Goal: Find specific page/section: Find specific page/section

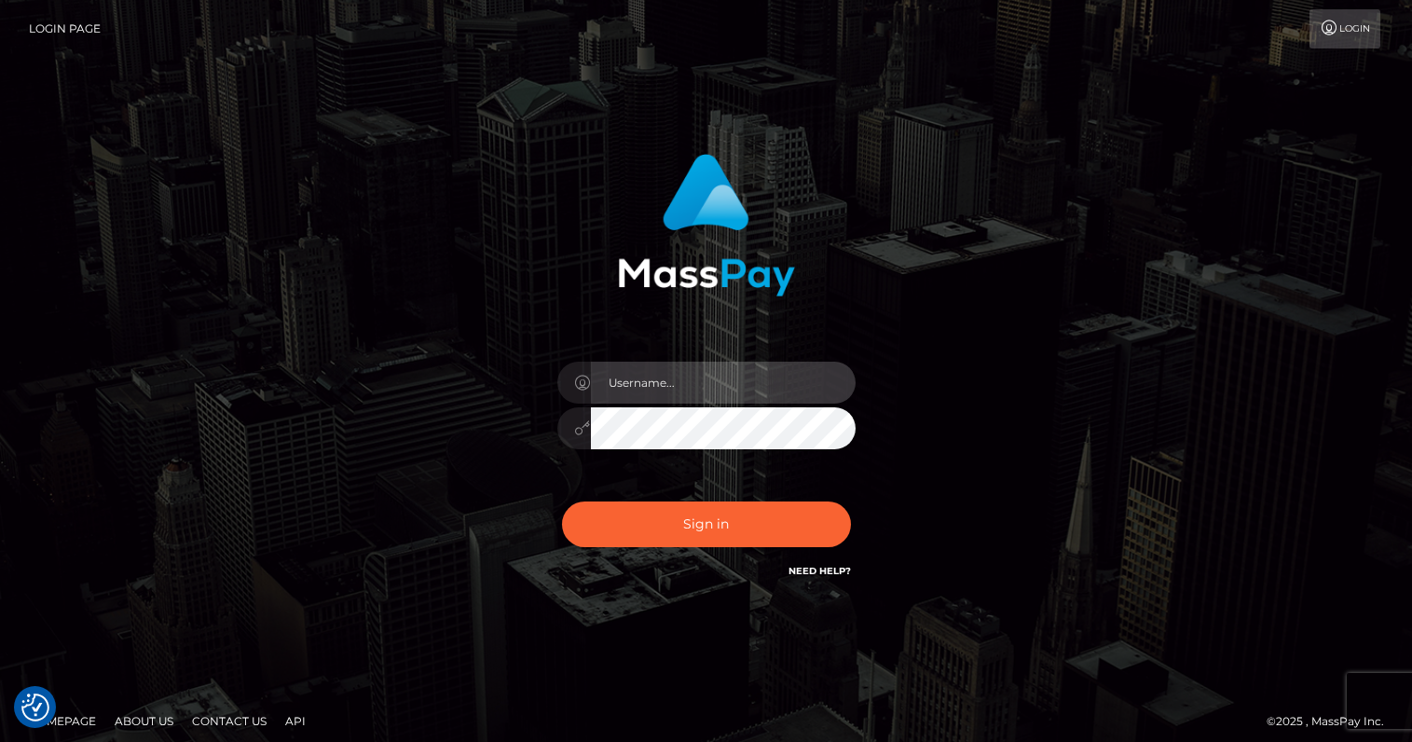
click at [664, 391] on input "text" at bounding box center [723, 383] width 265 height 42
type input "oli.fanvue"
click at [764, 379] on input "text" at bounding box center [723, 383] width 265 height 42
type input "oli.fanvue"
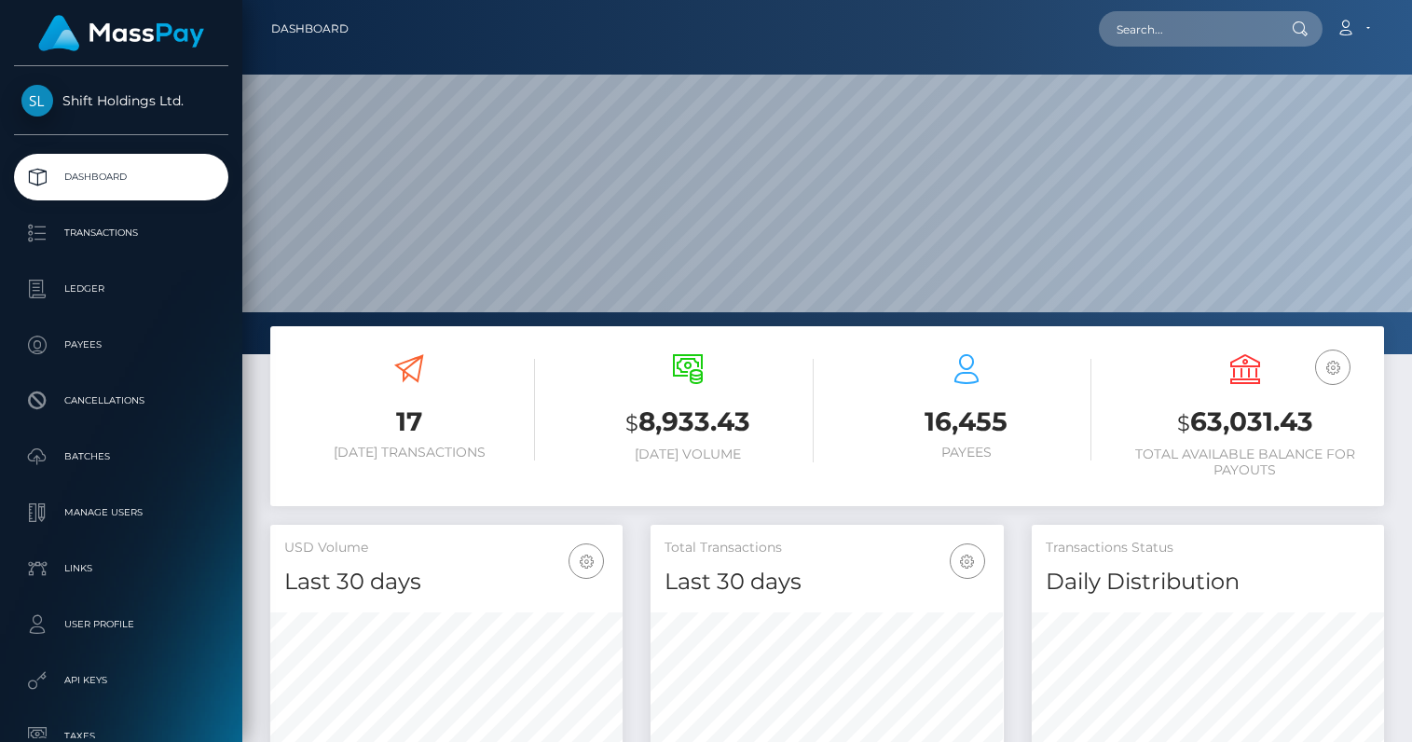
scroll to position [330, 352]
click at [1199, 31] on input "text" at bounding box center [1186, 28] width 175 height 35
paste input "[EMAIL_ADDRESS][DOMAIN_NAME]"
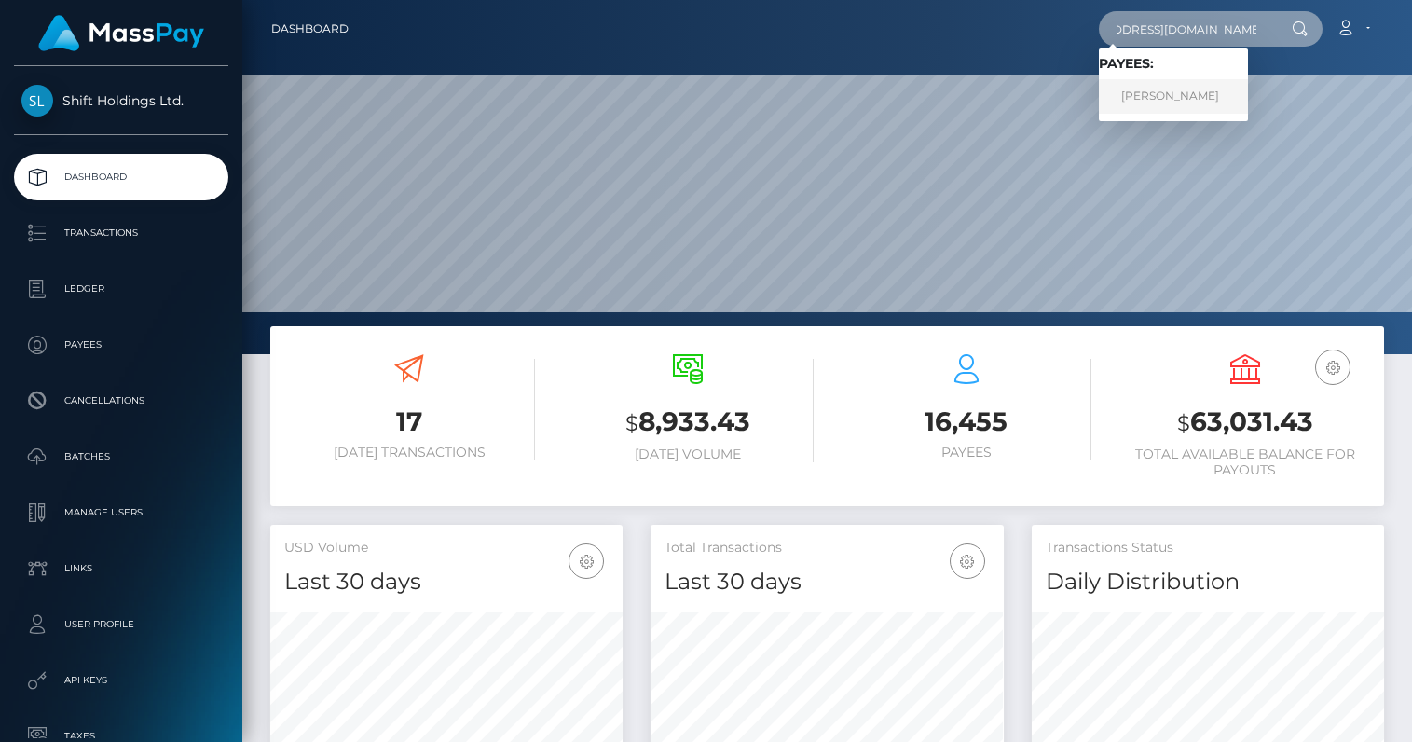
type input "[EMAIL_ADDRESS][DOMAIN_NAME]"
click at [1182, 93] on link "ALASTAIR M PETRIE" at bounding box center [1173, 96] width 149 height 34
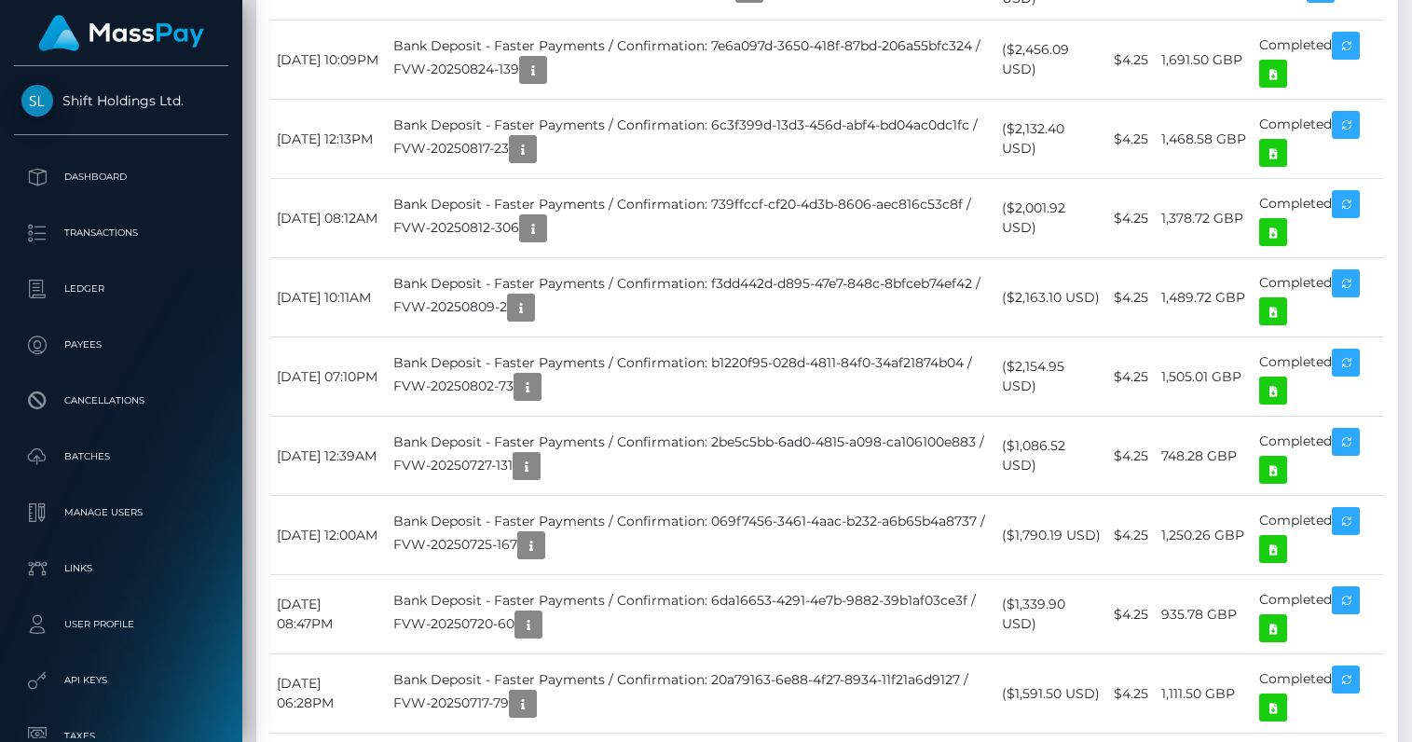
scroll to position [1667, 0]
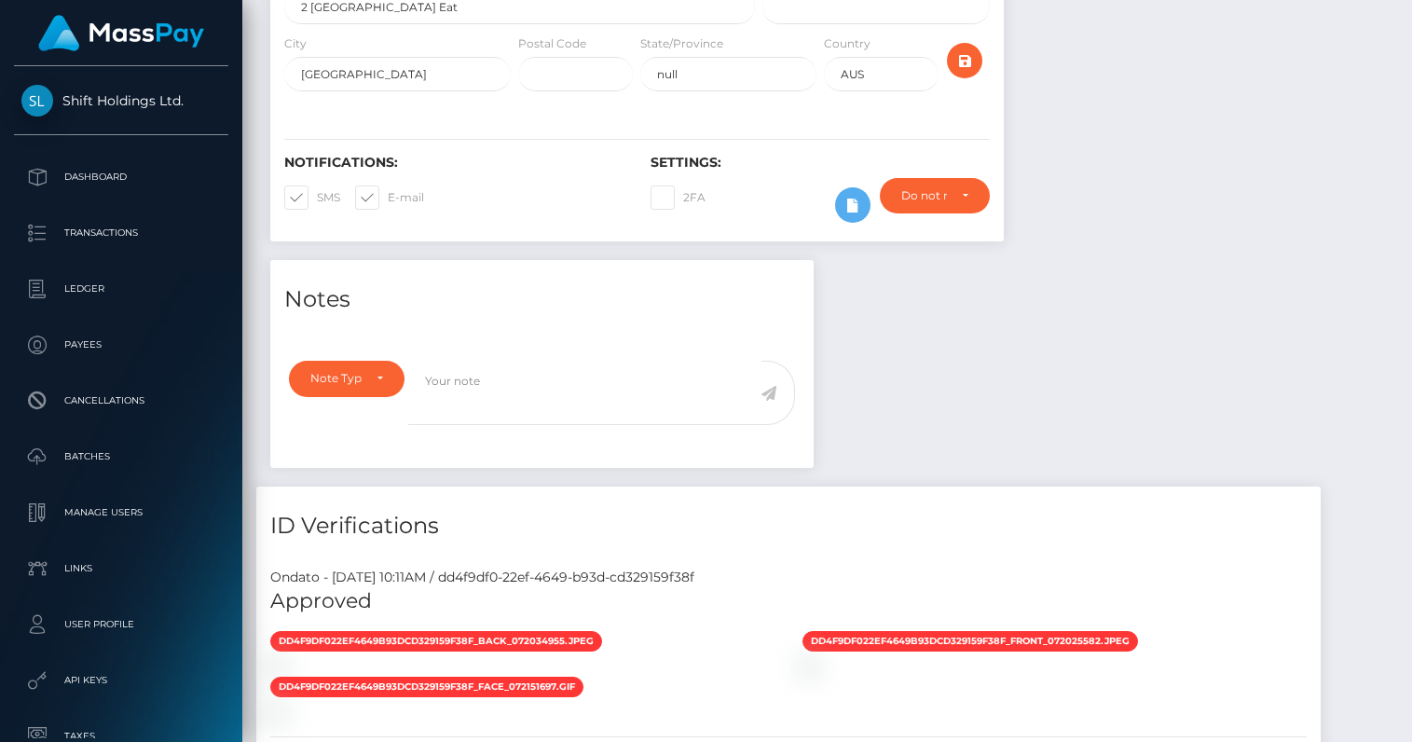
scroll to position [0, 0]
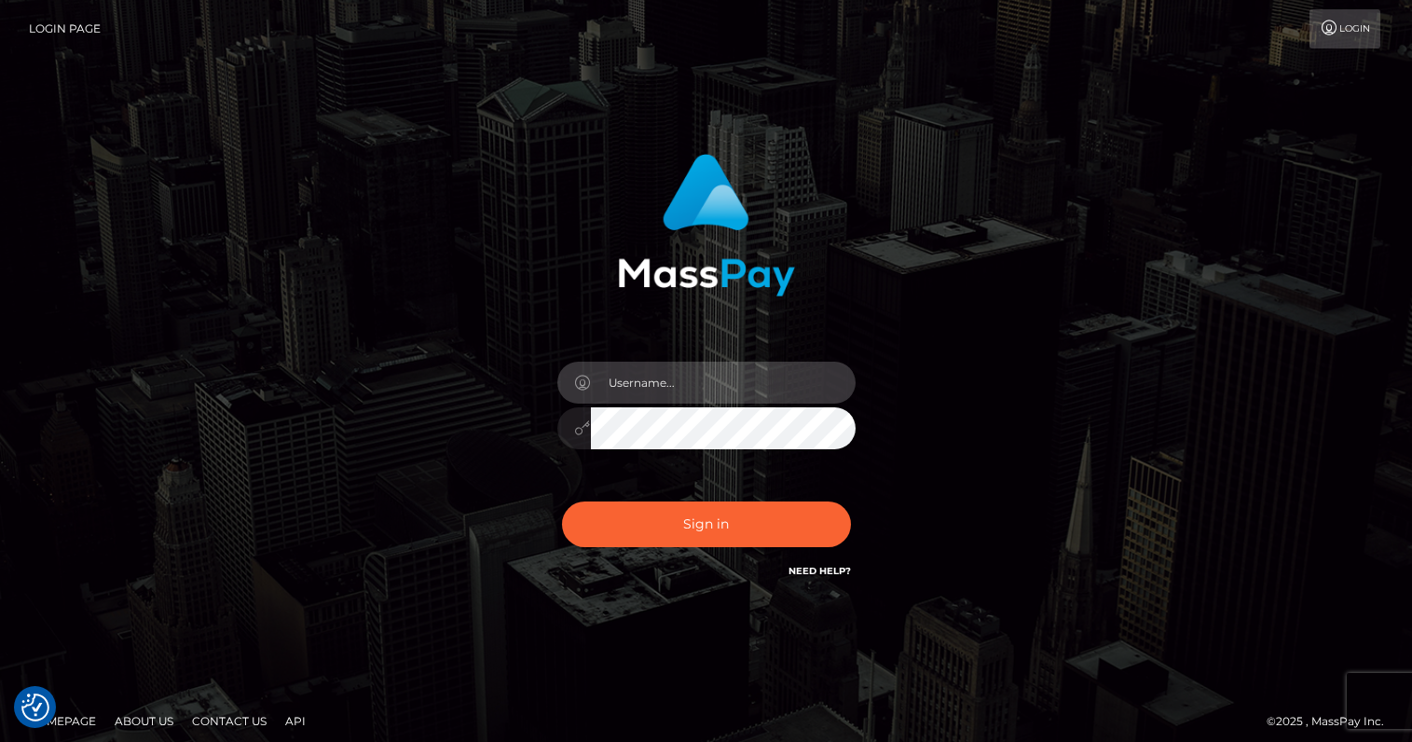
click at [719, 378] on input "text" at bounding box center [723, 383] width 265 height 42
type input "oli.fanvue"
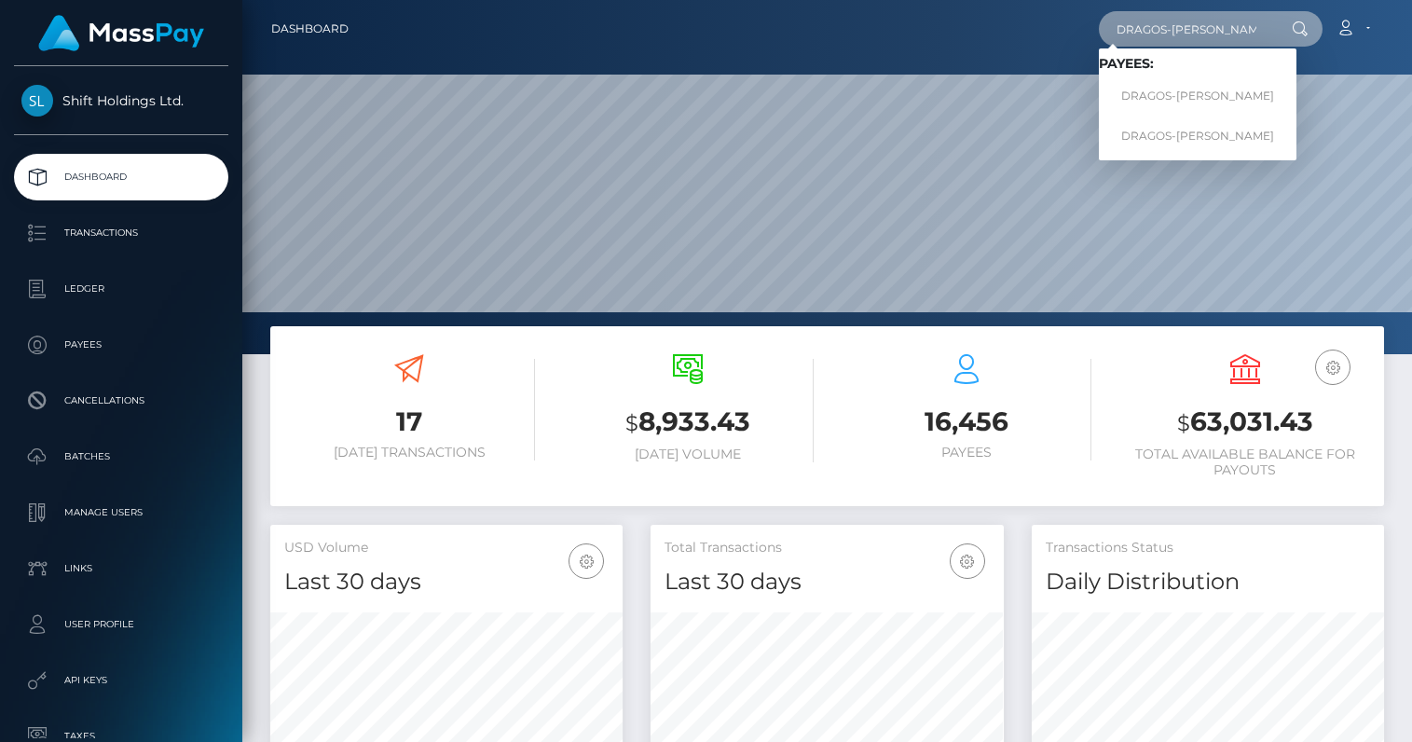
click at [1159, 28] on input "DRAGOS-RAZVAN TOMA" at bounding box center [1186, 28] width 175 height 35
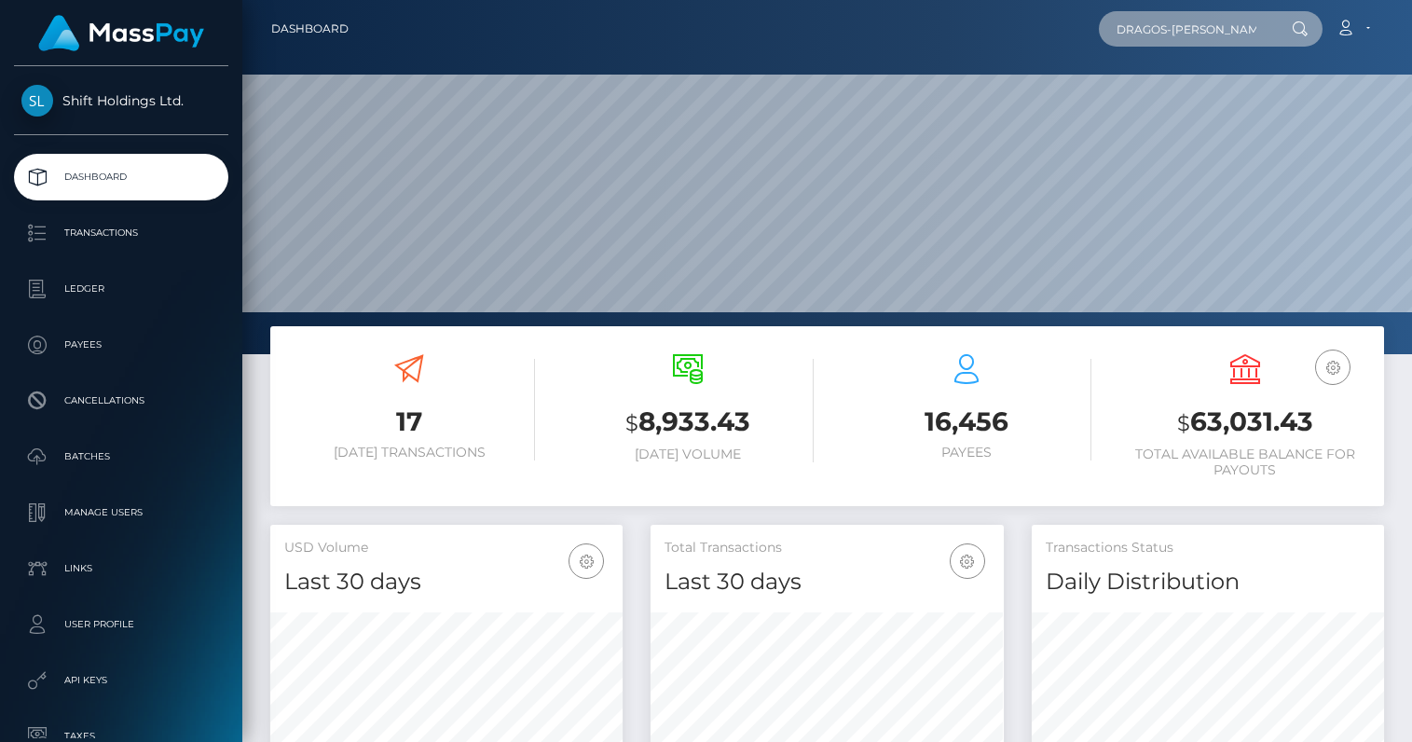
click at [1188, 29] on input "DRAGOS-RAZVAN TOMA" at bounding box center [1186, 28] width 175 height 35
click at [1187, 34] on input "DRAGOS-RAZVAN TOMA" at bounding box center [1186, 28] width 175 height 35
type input "DRAGOS-AZVAN TOMA"
click at [1187, 34] on input "DRAGOS-AZVAN TOMA" at bounding box center [1186, 28] width 175 height 35
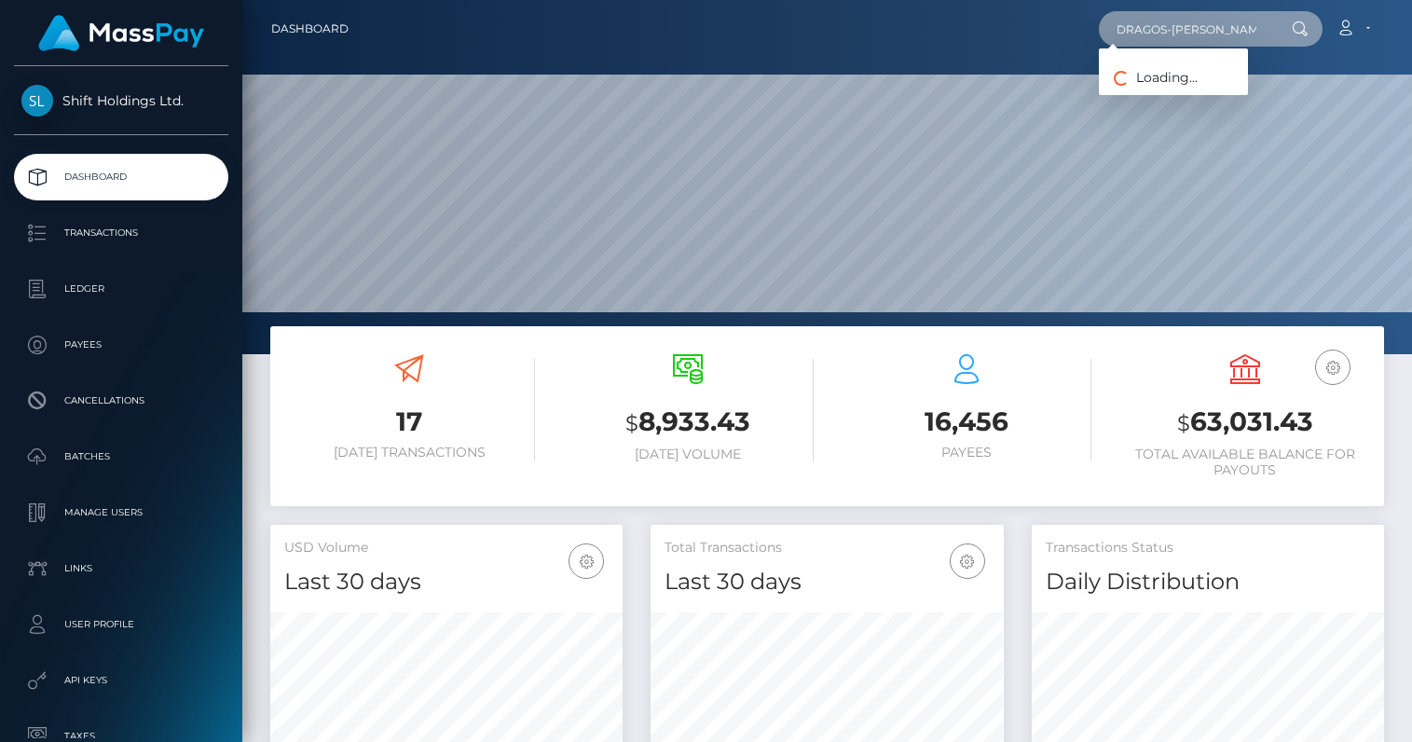
click at [1187, 34] on input "DRAGOS-AZVAN TOMA" at bounding box center [1186, 28] width 175 height 35
paste input "a951b454-ca7d-4b4f-93aa-4ad24b050645"
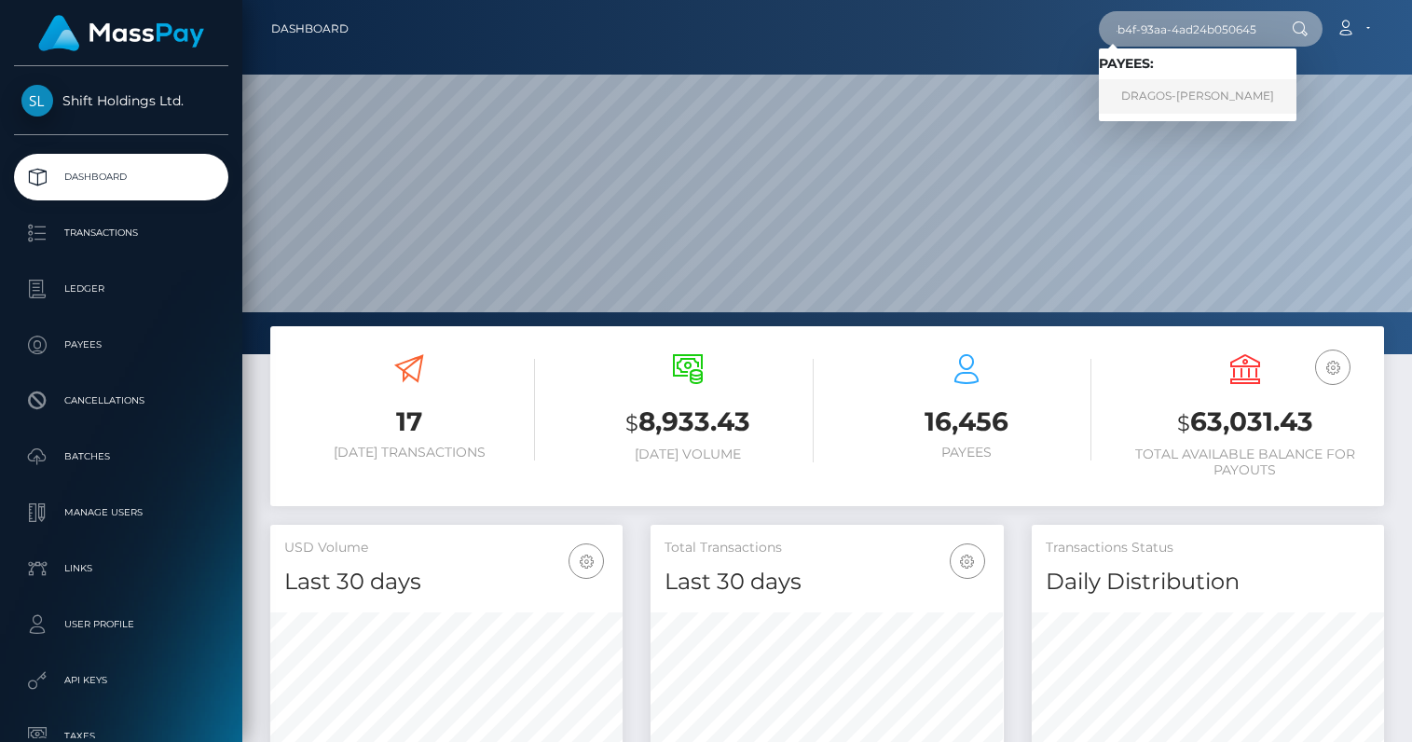
type input "a951b454-ca7d-4b4f-93aa-4ad24b050645"
click at [1205, 101] on link "DRAGOS-RAZVAN TOMA" at bounding box center [1198, 96] width 198 height 34
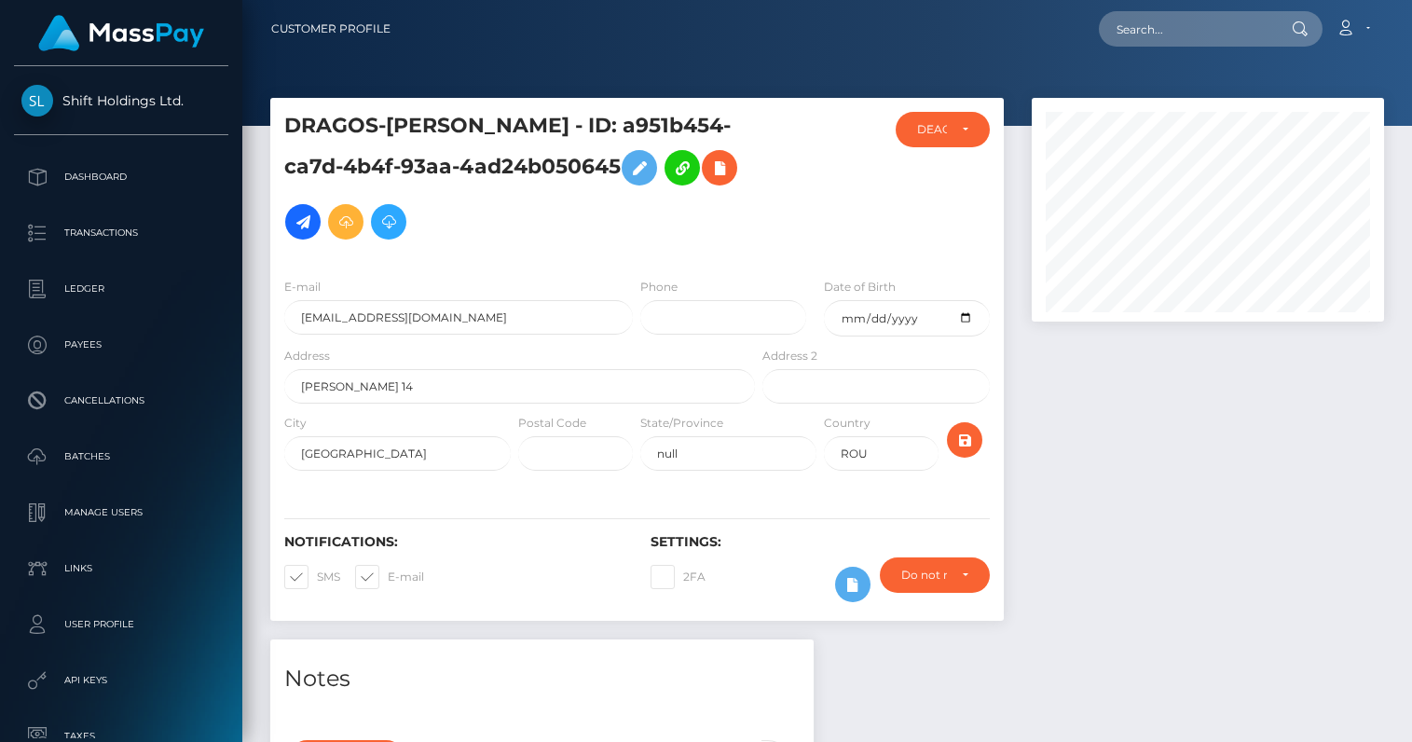
scroll to position [224, 352]
click at [377, 319] on input "hello@celebritylevel.com" at bounding box center [458, 317] width 349 height 34
click at [1173, 25] on input "text" at bounding box center [1186, 28] width 175 height 35
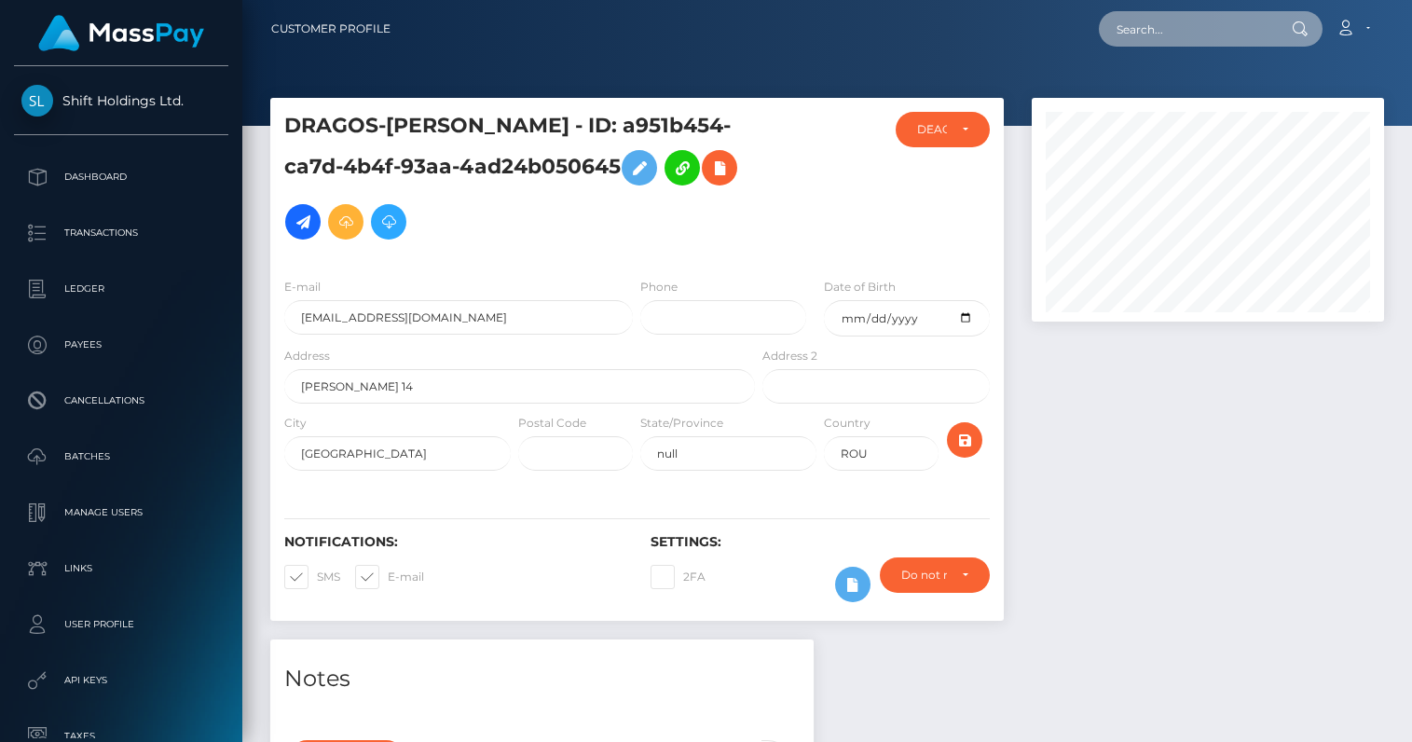
paste input "ff58b198-daee-48dd-9fa5-6ea4ccf8ec42"
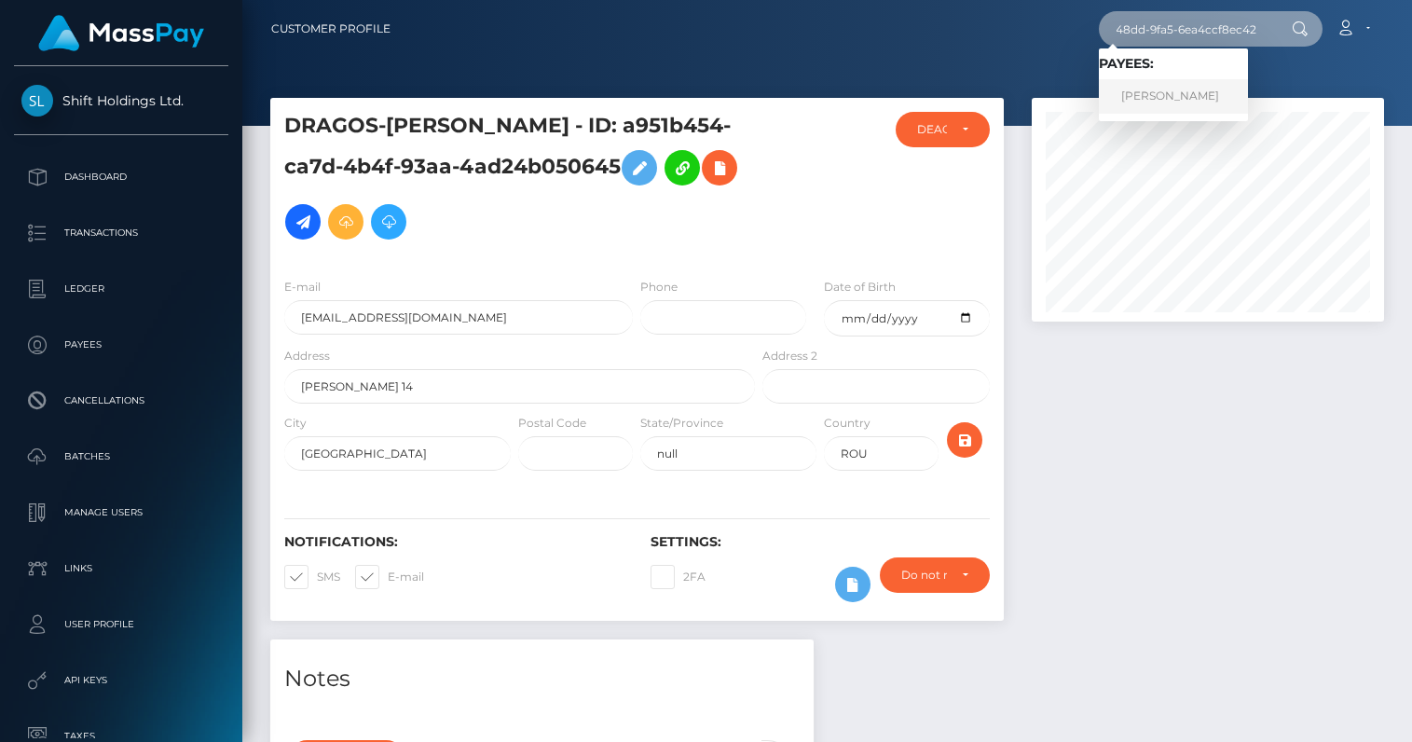
type input "ff58b198-daee-48dd-9fa5-6ea4ccf8ec42"
click at [1189, 92] on link "MATIAS JUHO SULASALMI" at bounding box center [1173, 96] width 149 height 34
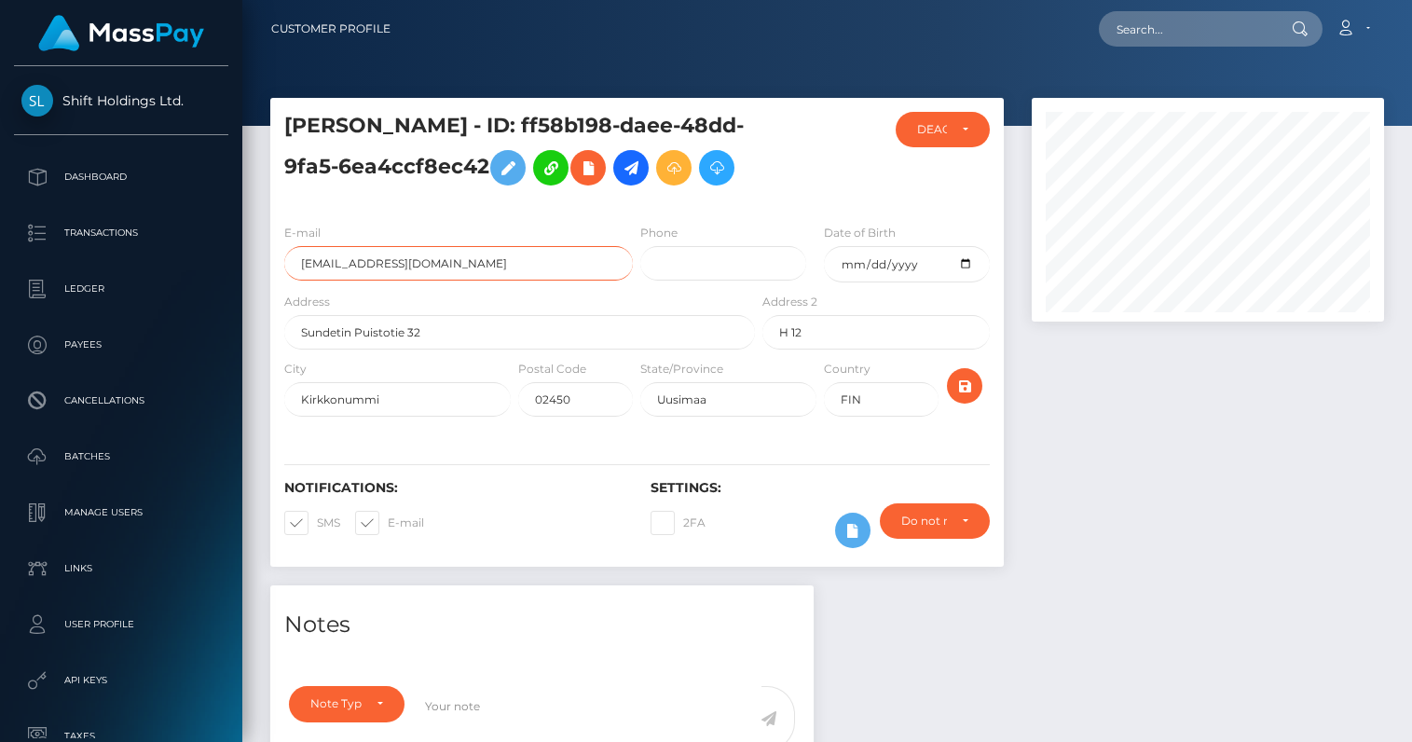
scroll to position [224, 352]
click at [458, 281] on input "longjohnlongson88@gmail.com" at bounding box center [458, 263] width 349 height 34
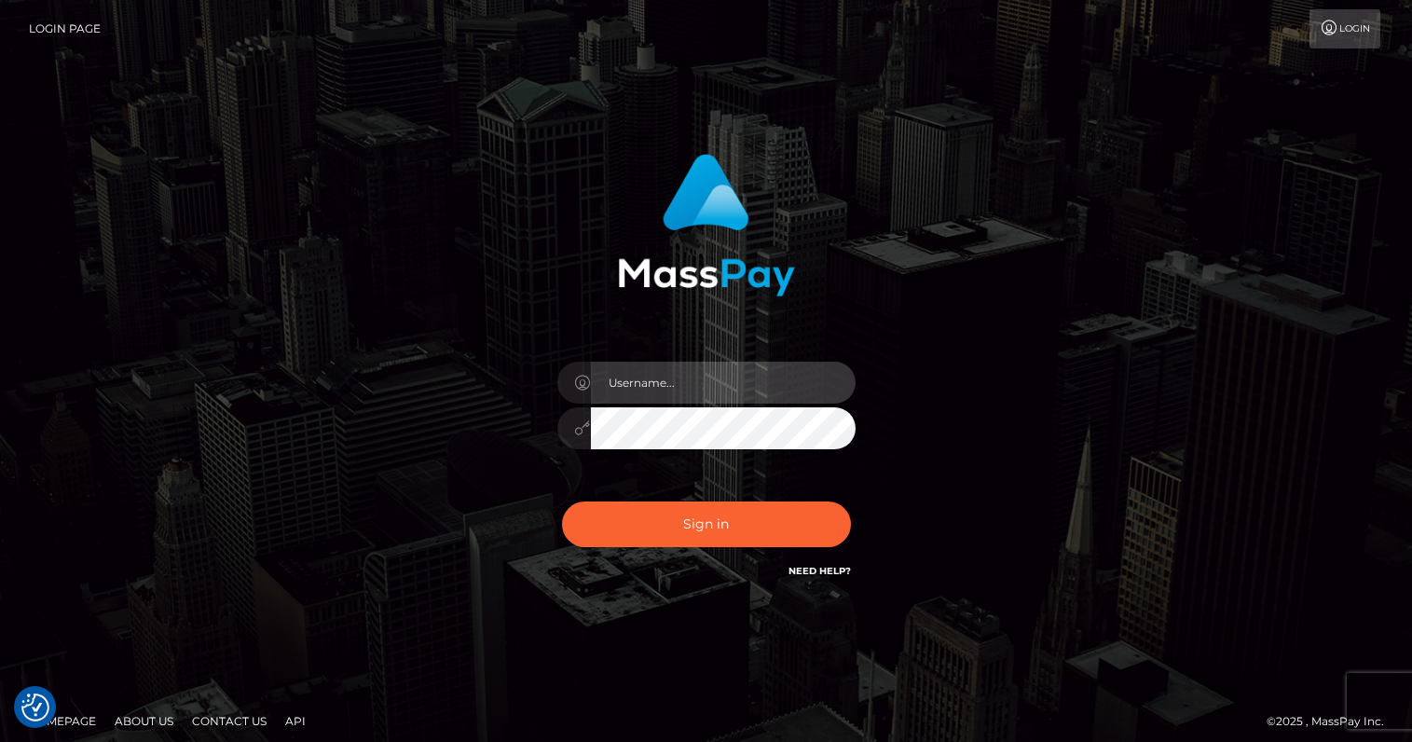
click at [661, 386] on input "text" at bounding box center [723, 383] width 265 height 42
type input "oli.fanvue"
click at [701, 377] on input "text" at bounding box center [723, 383] width 265 height 42
type input "oli.fanvue"
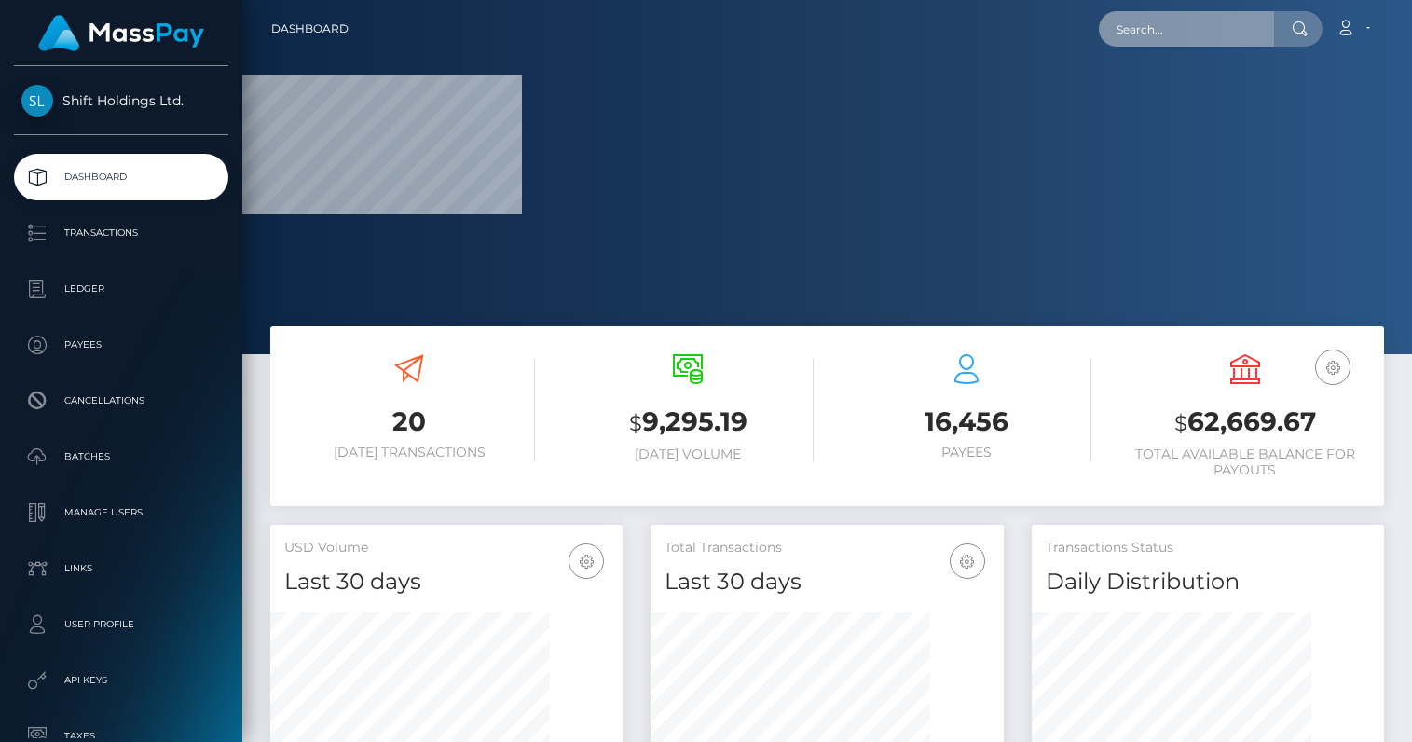
click at [1173, 33] on input "text" at bounding box center [1186, 28] width 175 height 35
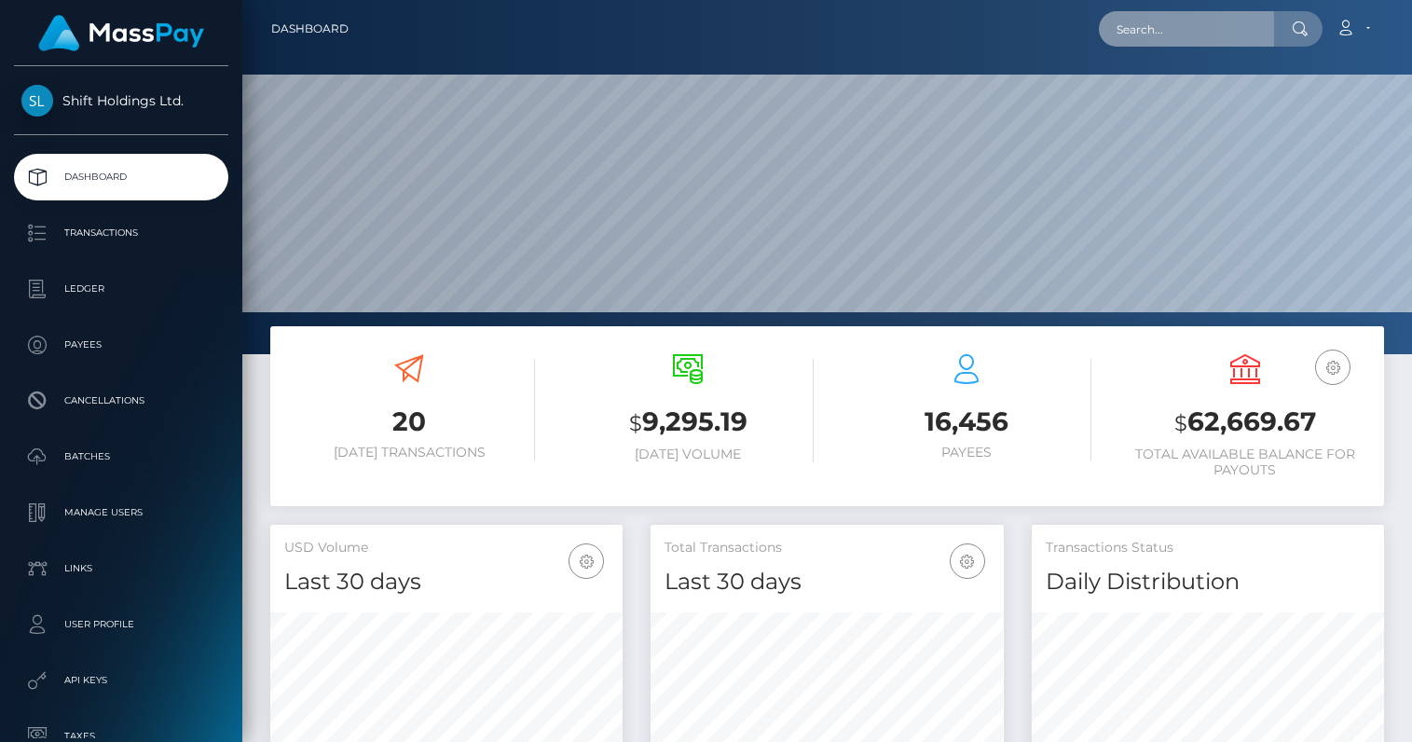
scroll to position [330, 352]
paste input "[EMAIL_ADDRESS][DOMAIN_NAME]"
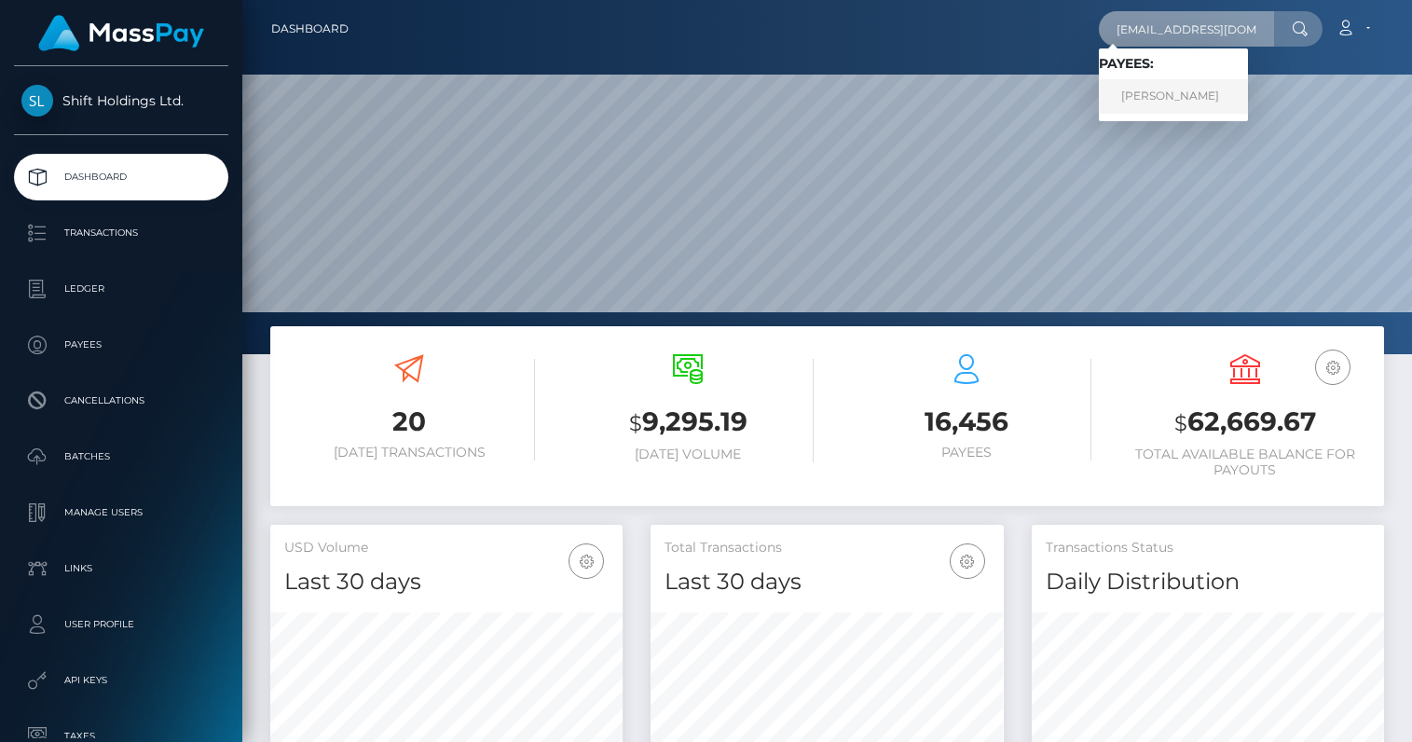
type input "[EMAIL_ADDRESS][DOMAIN_NAME]"
click at [1176, 91] on link "SEBASTIAN PATRICK POEHLMANN" at bounding box center [1173, 96] width 149 height 34
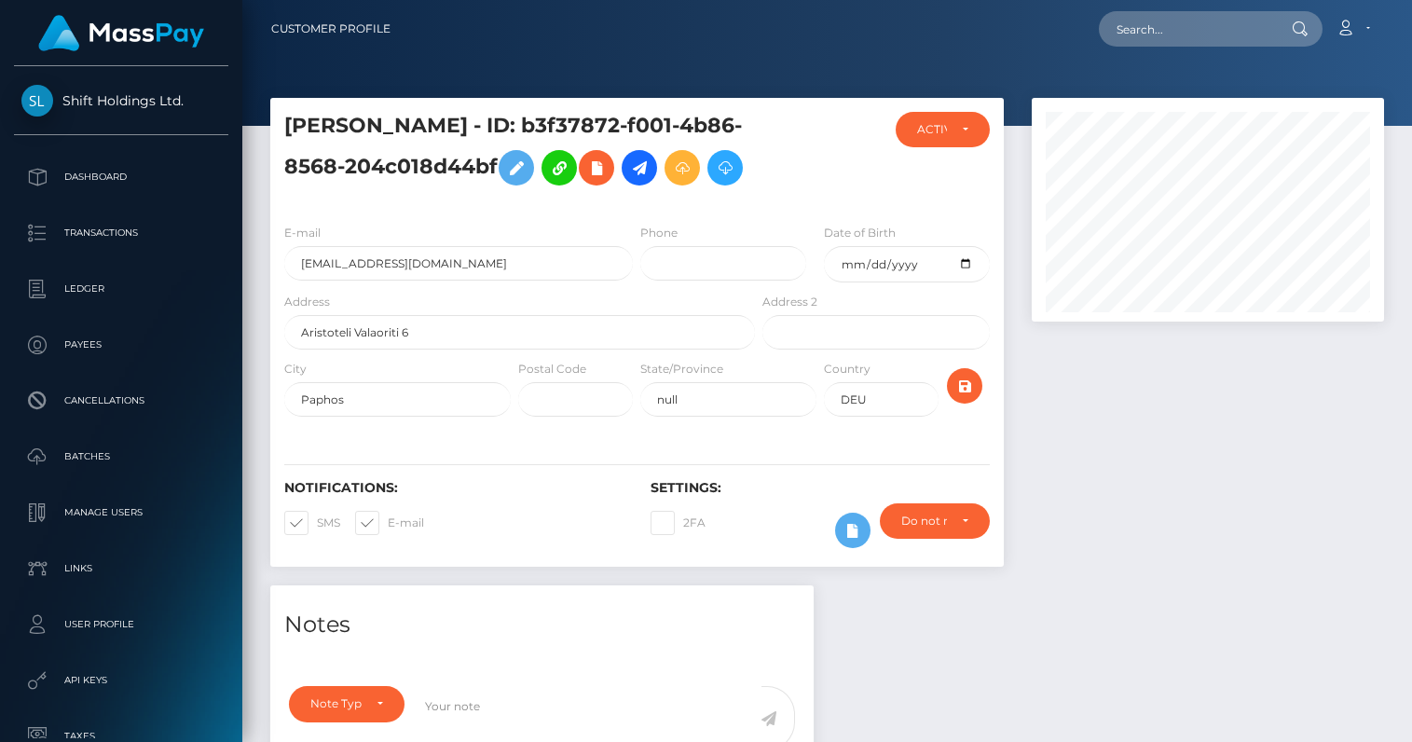
scroll to position [224, 352]
